Goal: Navigation & Orientation: Find specific page/section

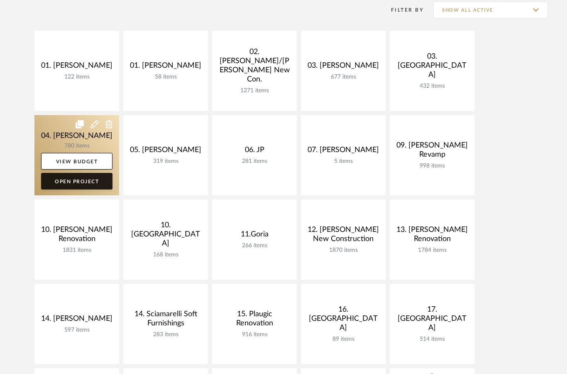
scroll to position [175, 0]
click at [83, 180] on link "Open Project" at bounding box center [76, 181] width 71 height 17
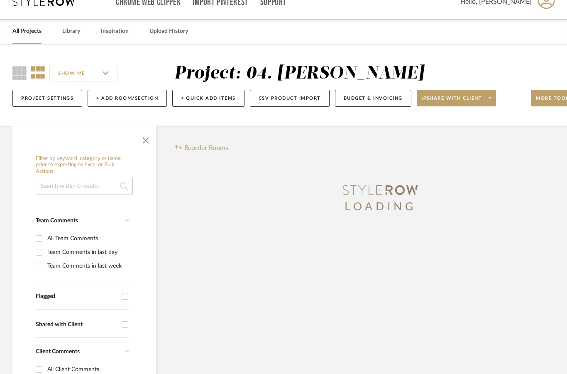
scroll to position [15, 0]
click at [146, 140] on span "button" at bounding box center [146, 139] width 20 height 20
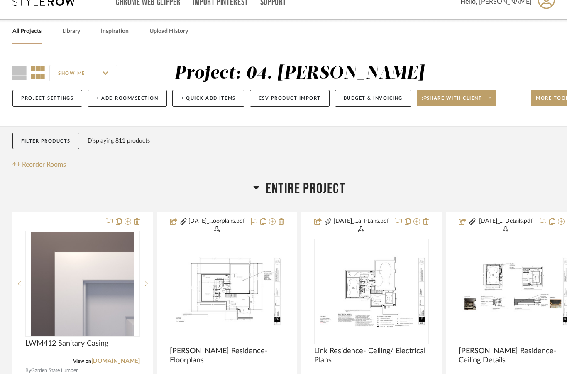
click at [320, 196] on span "Entire Project" at bounding box center [306, 189] width 80 height 18
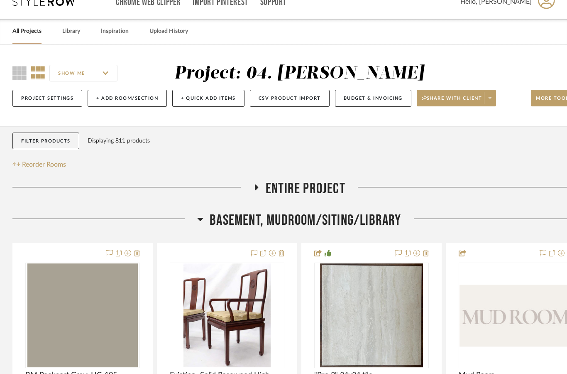
click at [346, 221] on span "Basement, Mudroom/Siting/Library" at bounding box center [305, 220] width 191 height 18
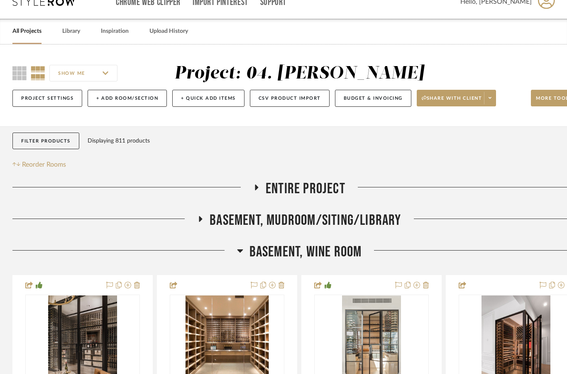
click at [336, 257] on span "Basement, Wine Room" at bounding box center [306, 252] width 113 height 18
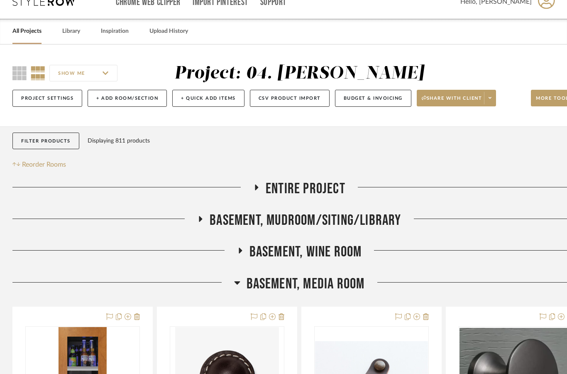
click at [341, 288] on span "Basement, Media Room" at bounding box center [306, 284] width 118 height 18
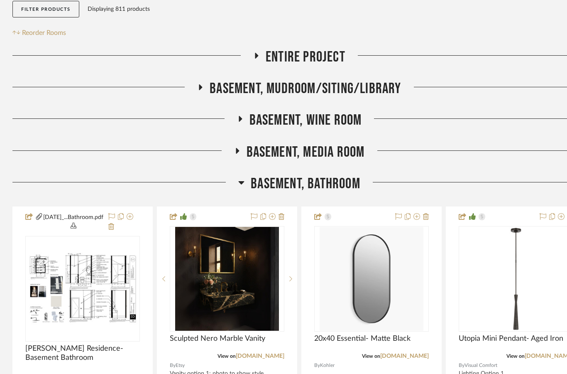
scroll to position [147, 0]
click at [336, 181] on span "Basement, Bathroom" at bounding box center [306, 183] width 110 height 18
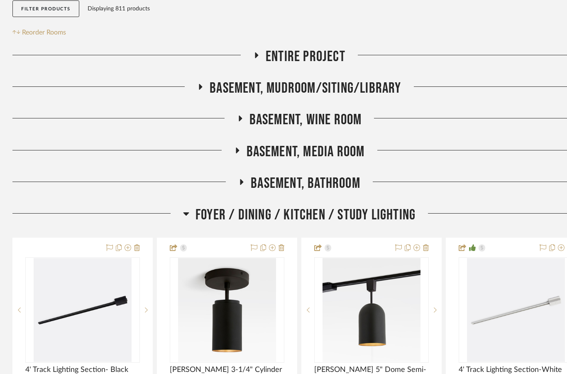
click at [345, 220] on span "Foyer / Dining / Kitchen / Study Lighting" at bounding box center [306, 215] width 220 height 18
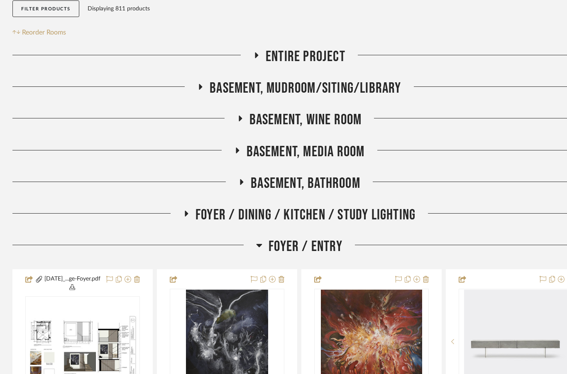
click at [328, 247] on span "Foyer / Entry" at bounding box center [306, 247] width 74 height 18
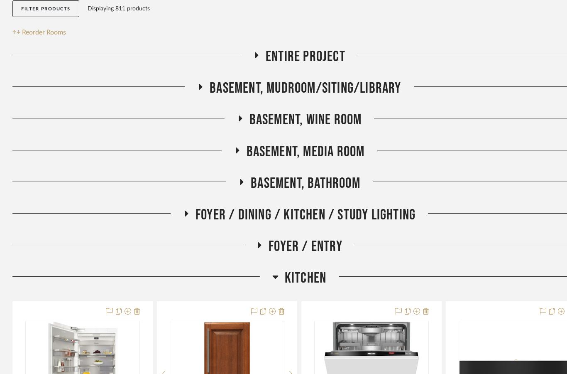
click at [316, 281] on span "Kitchen" at bounding box center [306, 278] width 42 height 18
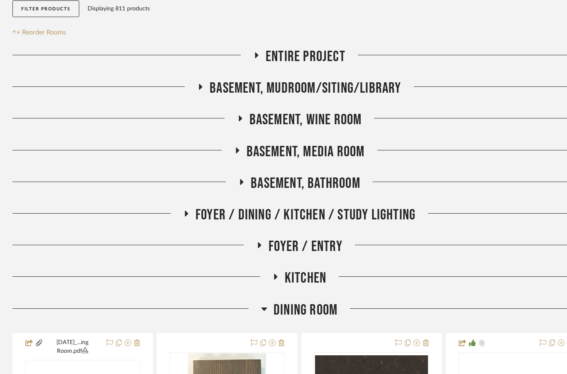
click at [328, 311] on span "Dining Room" at bounding box center [306, 310] width 64 height 18
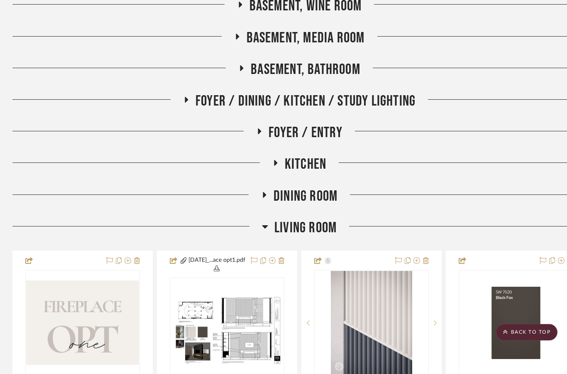
scroll to position [262, 0]
click at [324, 233] on span "Living Room" at bounding box center [305, 227] width 62 height 18
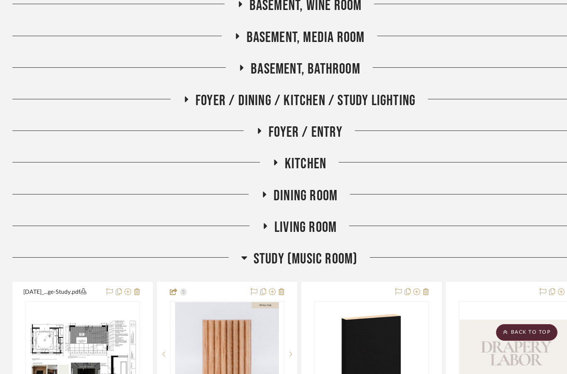
click at [336, 265] on span "Study (Music Room)" at bounding box center [306, 259] width 104 height 18
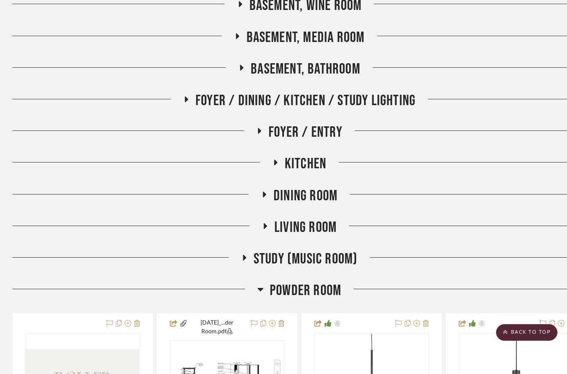
click at [337, 294] on span "Powder Room" at bounding box center [305, 291] width 71 height 18
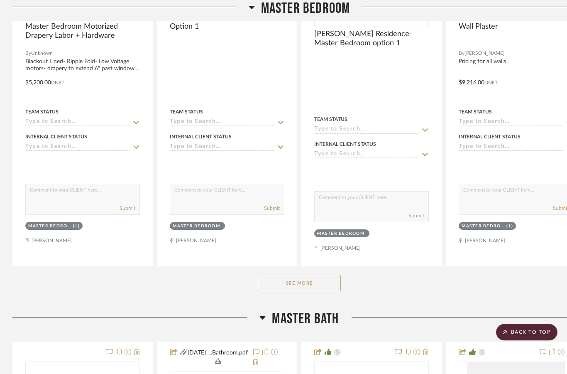
scroll to position [712, 0]
click at [311, 282] on button "See More" at bounding box center [299, 282] width 83 height 17
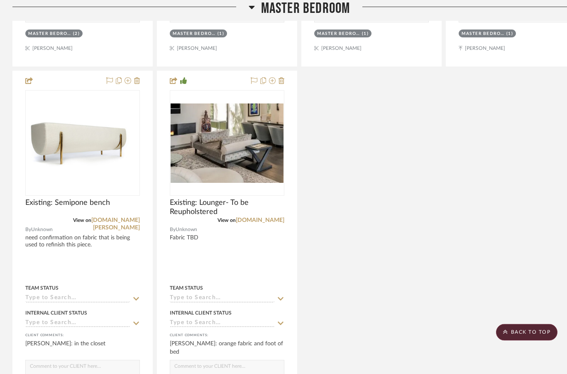
scroll to position [2026, 0]
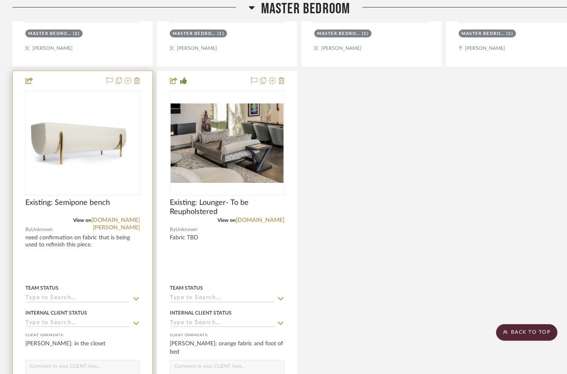
click at [0, 0] on img at bounding box center [0, 0] width 0 height 0
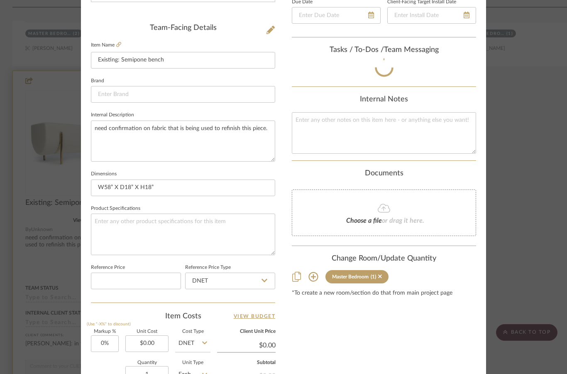
scroll to position [244, 0]
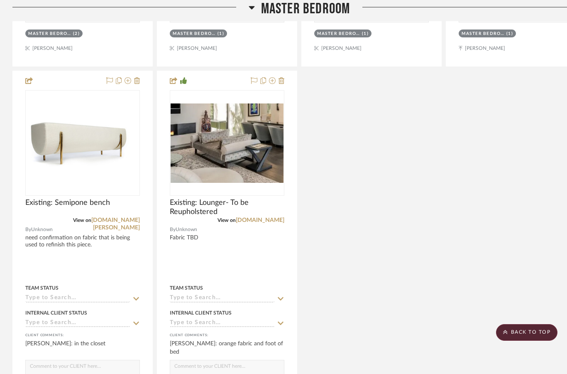
scroll to position [2026, 0]
